Goal: Navigation & Orientation: Find specific page/section

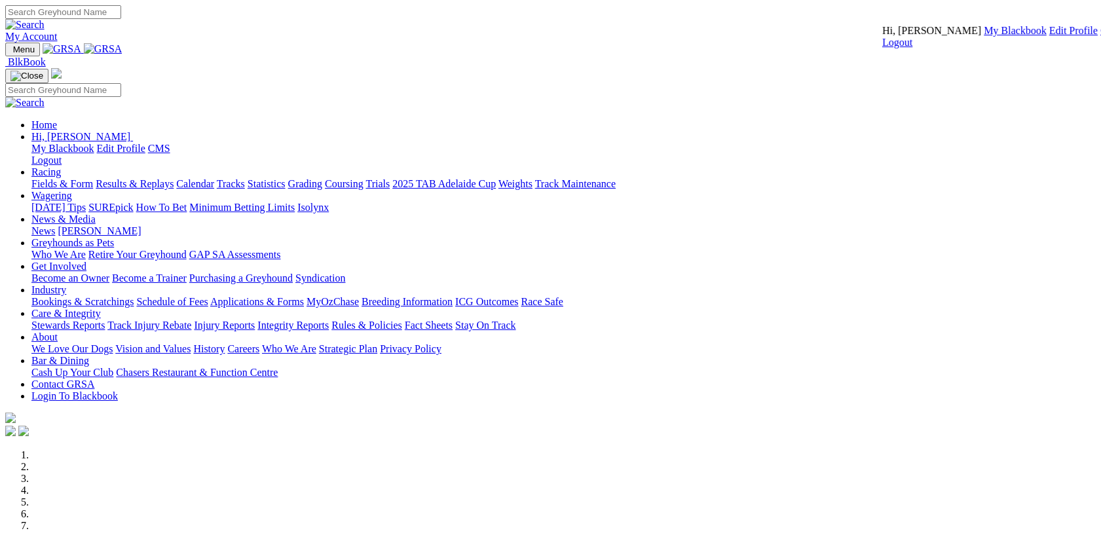
click at [1100, 36] on link "CMS" at bounding box center [1111, 30] width 22 height 11
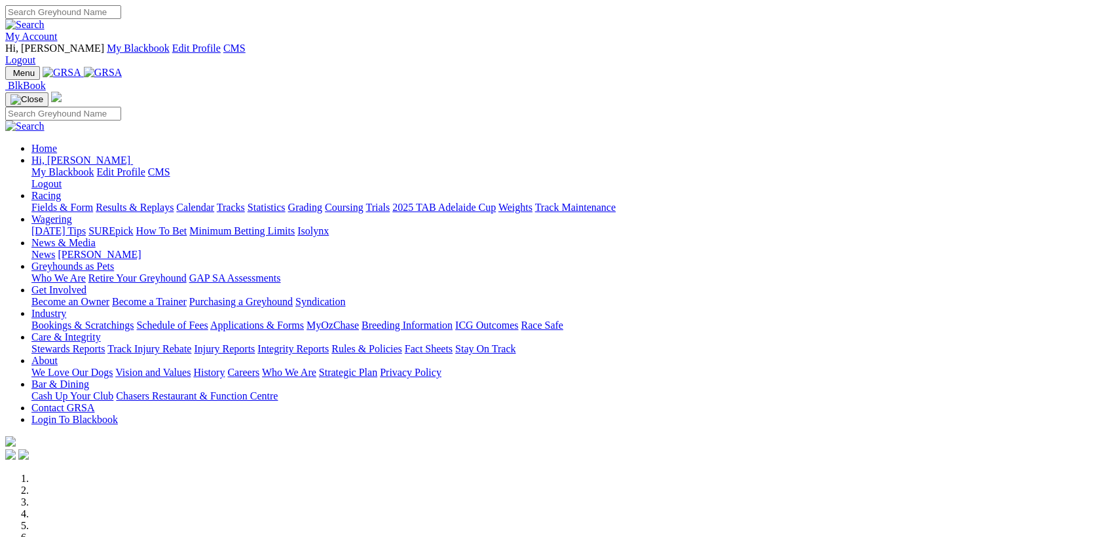
click at [72, 213] on link "Wagering" at bounding box center [51, 218] width 41 height 11
click at [329, 225] on link "Isolynx" at bounding box center [312, 230] width 31 height 11
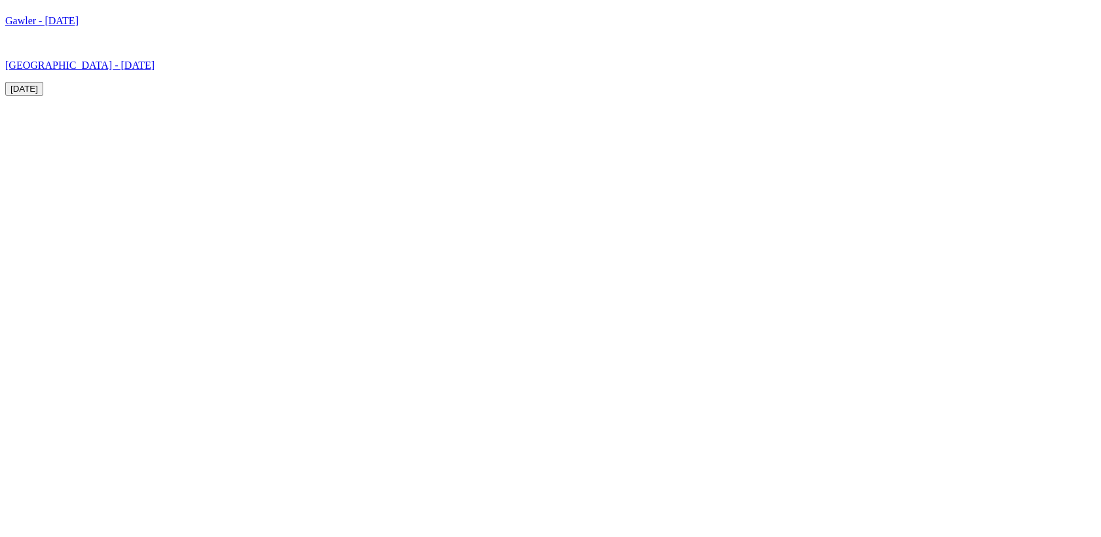
scroll to position [4272, 0]
